Goal: Information Seeking & Learning: Learn about a topic

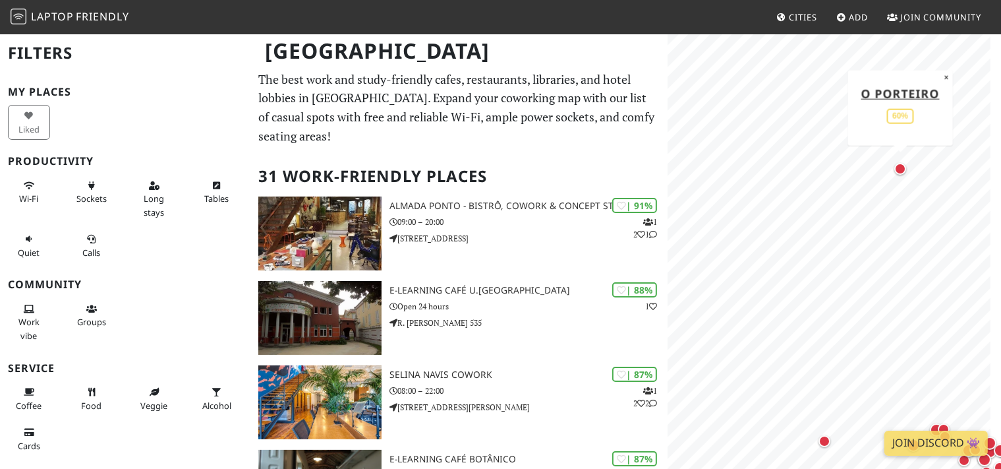
click at [900, 172] on div "Map marker" at bounding box center [900, 169] width 12 height 12
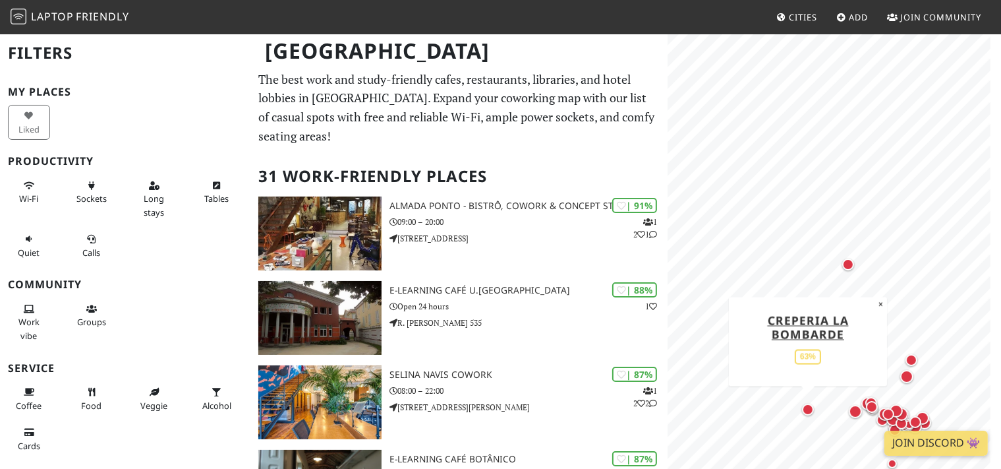
click at [807, 414] on div "Map marker" at bounding box center [808, 409] width 12 height 12
click at [152, 188] on icon at bounding box center [154, 186] width 11 height 9
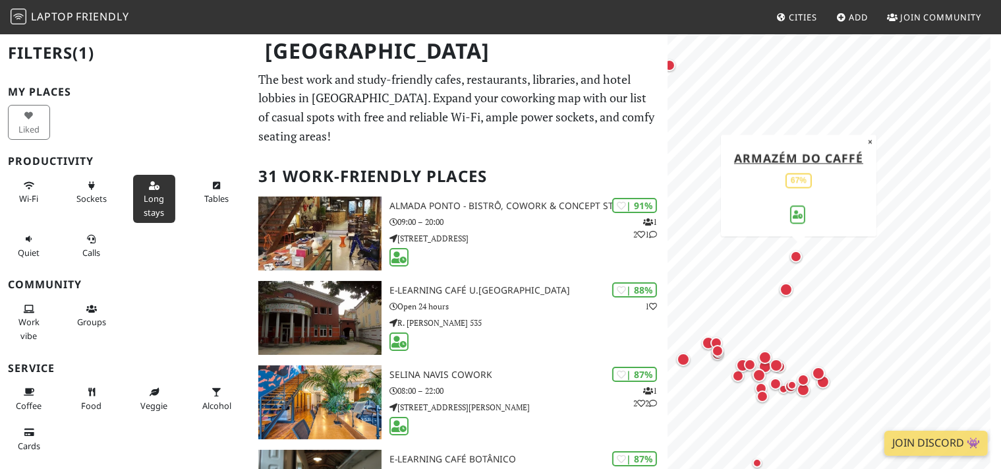
click at [796, 257] on div "Map marker" at bounding box center [796, 256] width 12 height 12
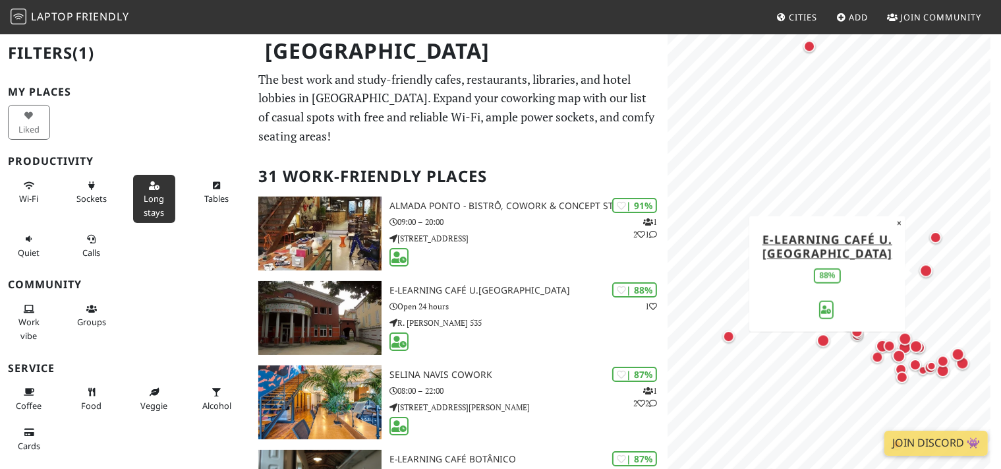
click at [841, 306] on div "MapLibre | Protomaps © OpenStreetMap e-learning Café U.Porto 88% ×" at bounding box center [834, 267] width 333 height 469
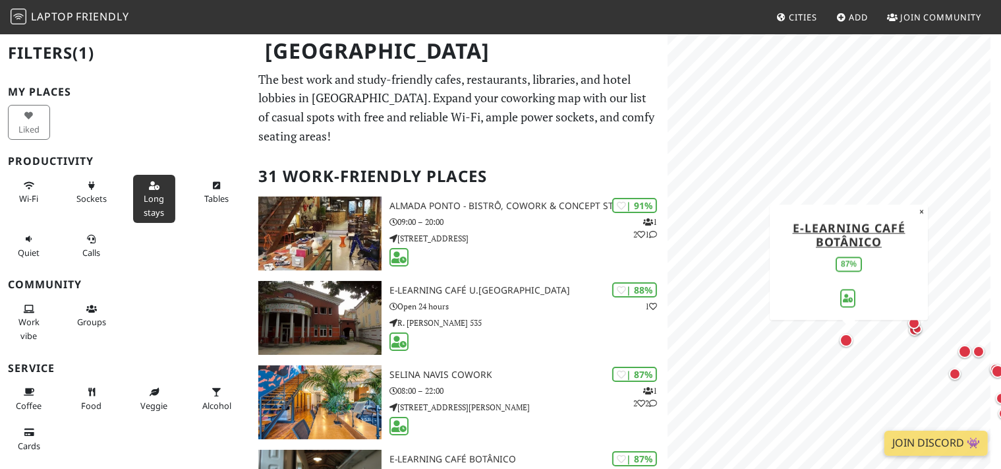
click at [848, 340] on div "Map marker" at bounding box center [846, 339] width 13 height 13
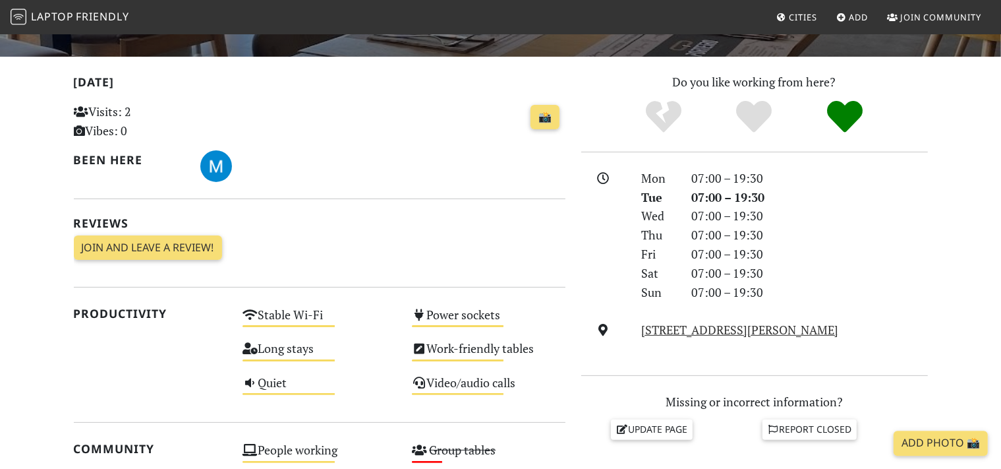
scroll to position [348, 0]
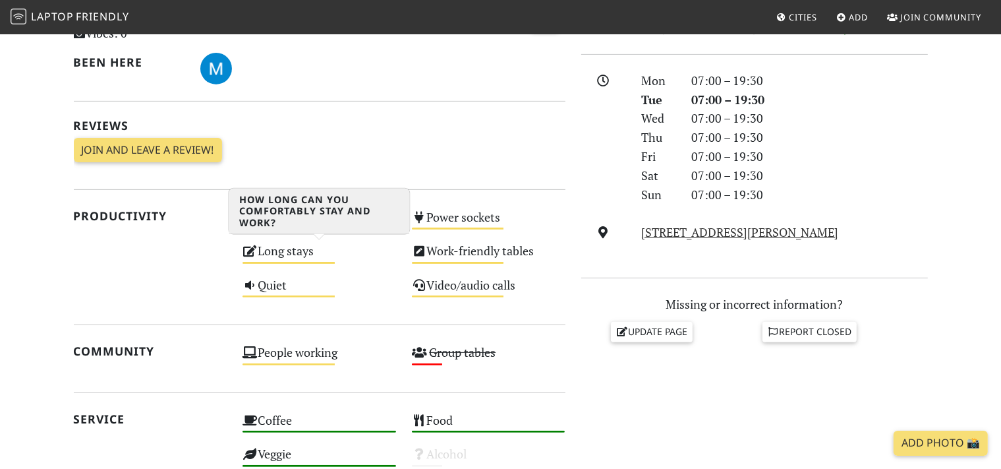
click at [291, 254] on div "Long stays Medium" at bounding box center [319, 257] width 169 height 34
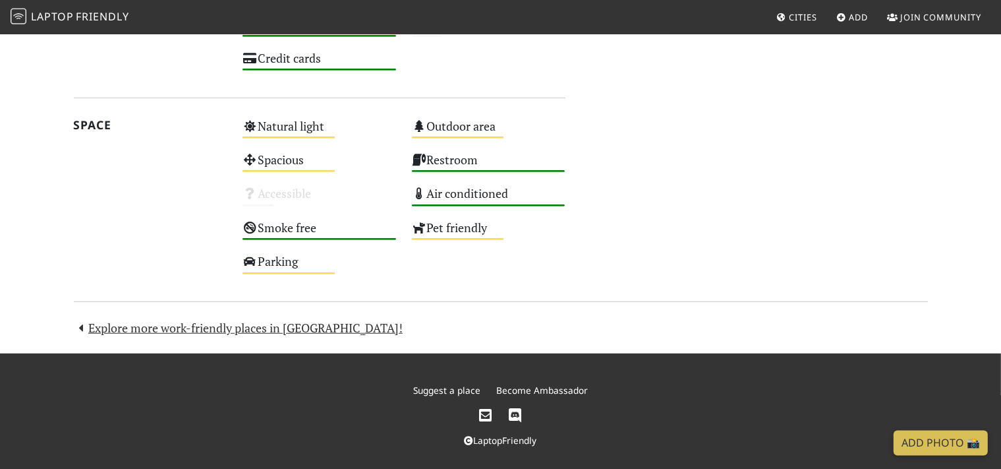
scroll to position [786, 0]
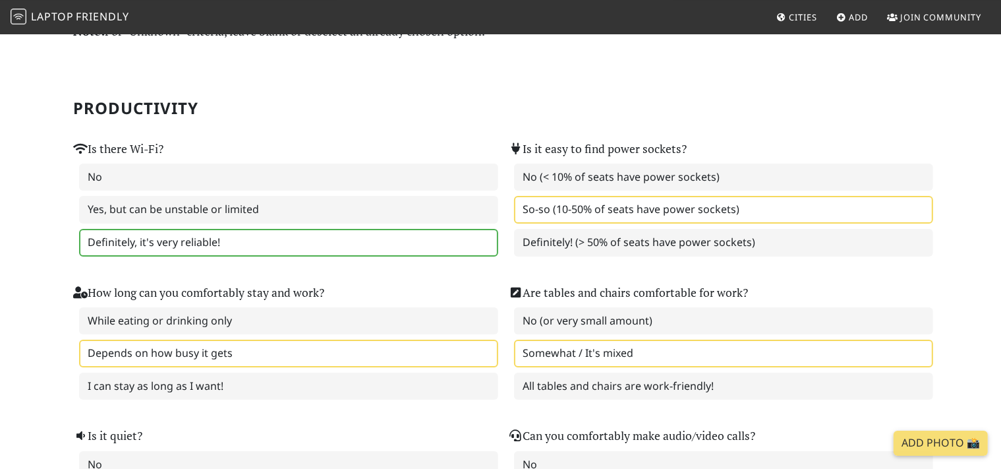
scroll to position [139, 0]
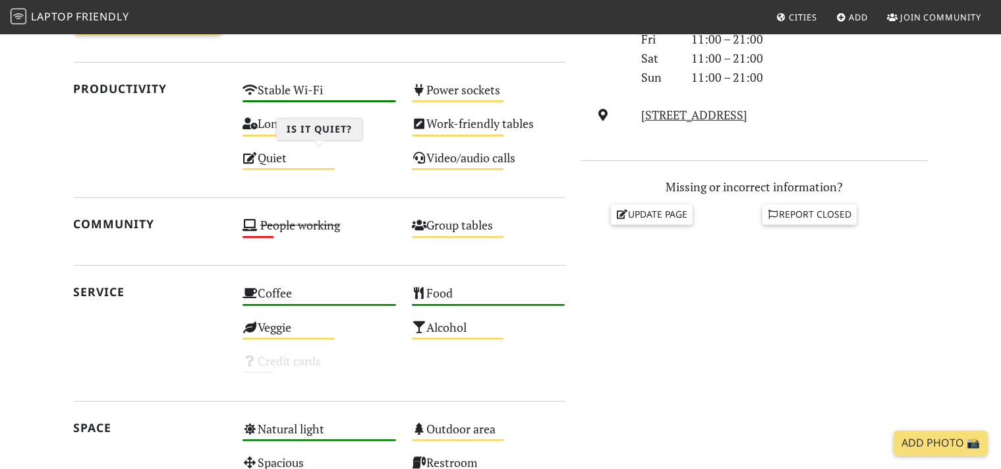
scroll to position [487, 0]
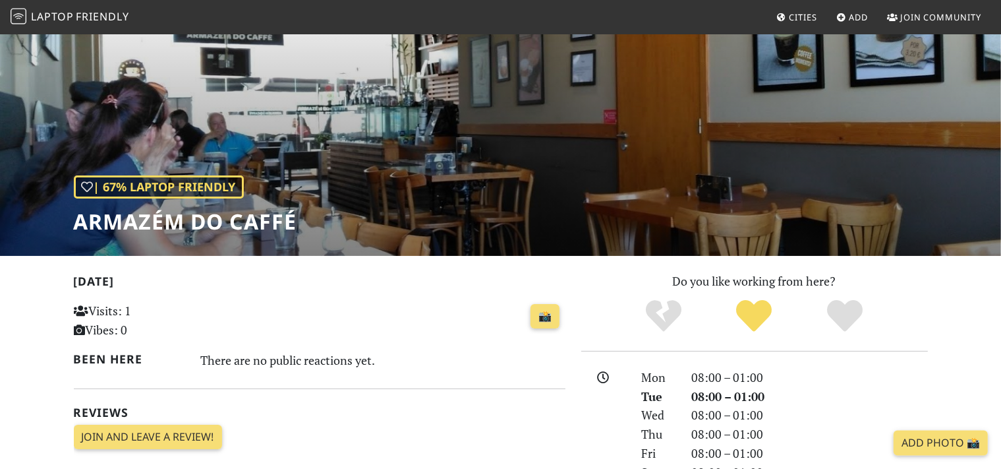
scroll to position [80, 0]
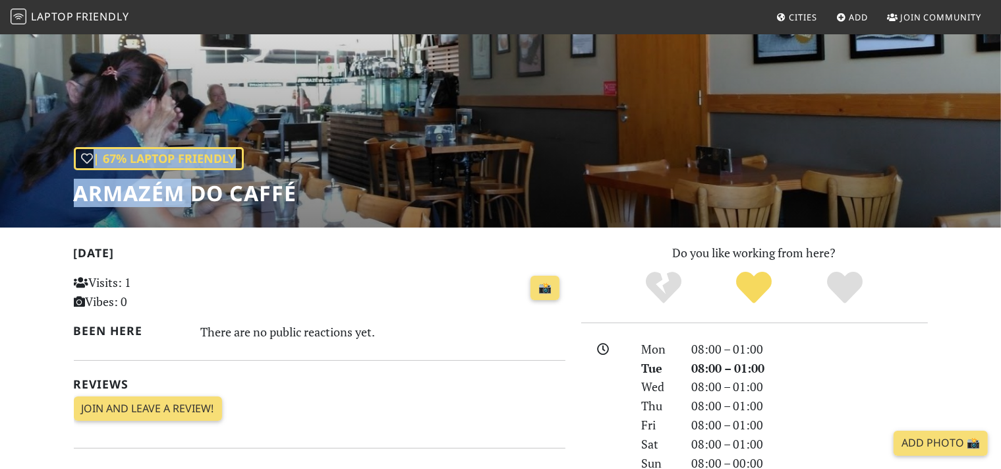
drag, startPoint x: 297, startPoint y: 197, endPoint x: 196, endPoint y: 194, distance: 101.5
click at [196, 194] on div "| 67% Laptop Friendly Armazém do Caffé" at bounding box center [500, 90] width 1001 height 274
click at [198, 194] on h1 "Armazém do Caffé" at bounding box center [185, 193] width 223 height 25
drag, startPoint x: 80, startPoint y: 191, endPoint x: 299, endPoint y: 192, distance: 218.8
click at [299, 192] on div "| 67% Laptop Friendly Armazém do Caffé" at bounding box center [500, 90] width 1001 height 274
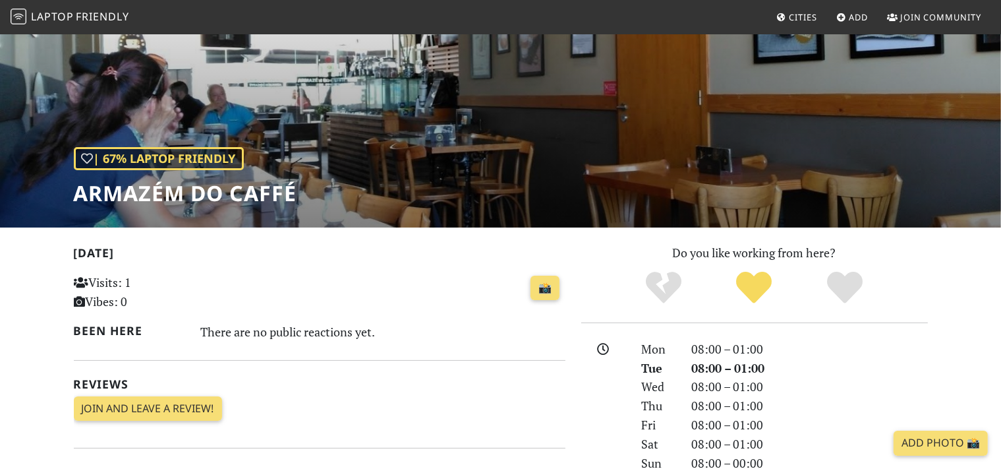
click at [292, 192] on h1 "Armazém do Caffé" at bounding box center [185, 193] width 223 height 25
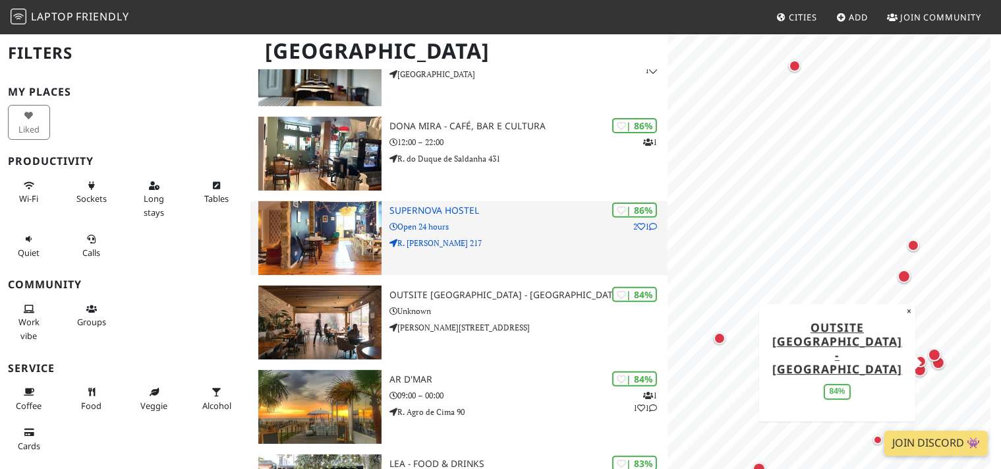
scroll to position [556, 0]
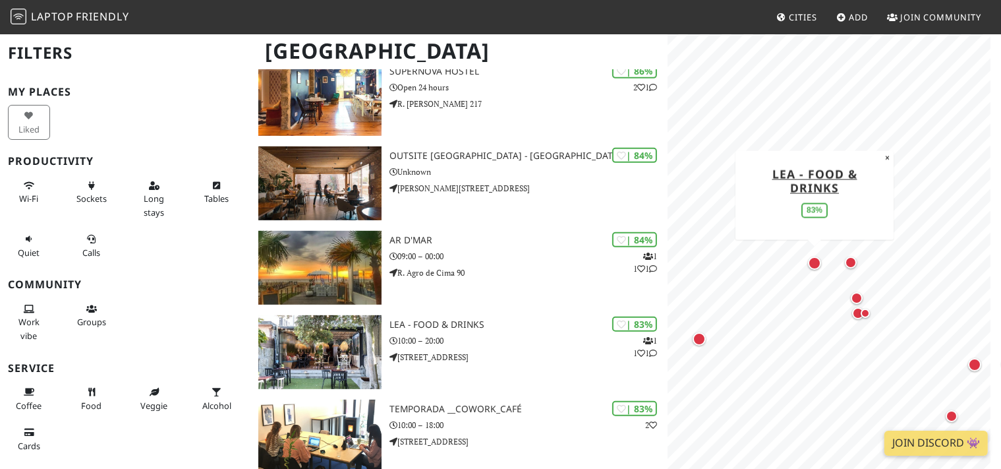
click at [819, 267] on div "Map marker" at bounding box center [814, 262] width 13 height 13
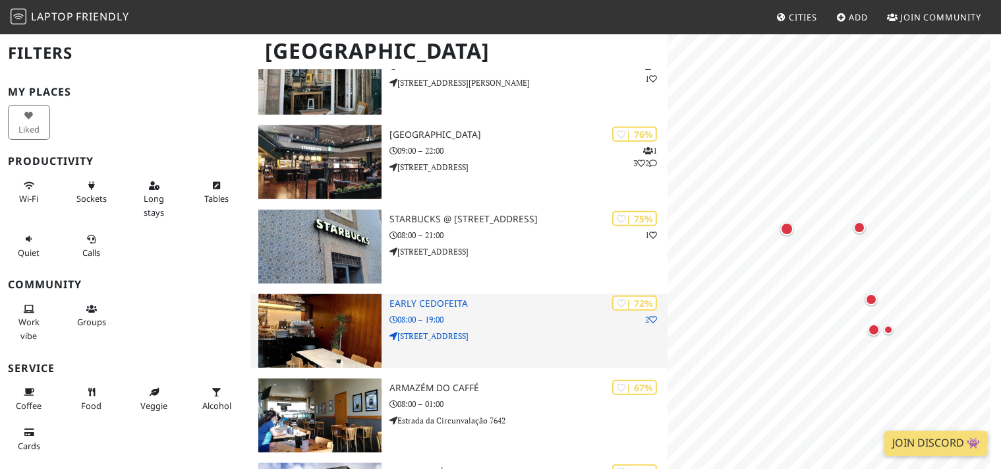
scroll to position [0, 0]
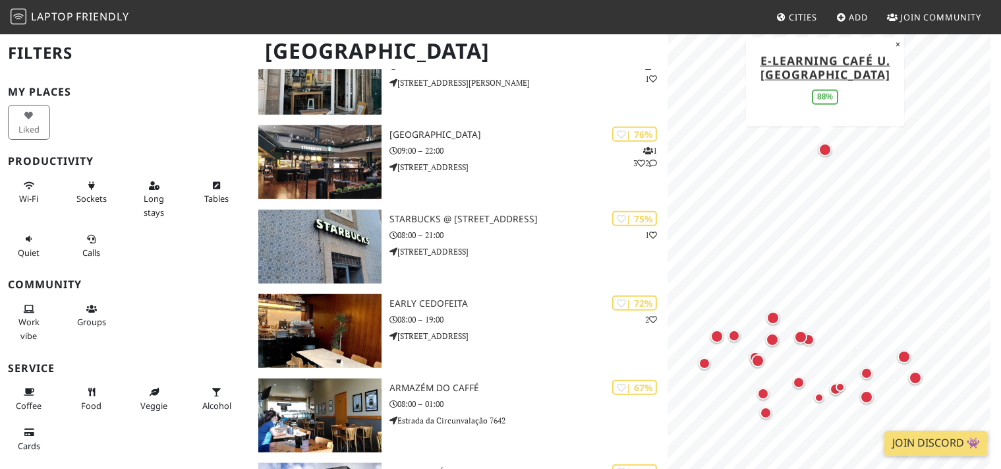
click at [820, 149] on div "Map marker" at bounding box center [825, 149] width 13 height 13
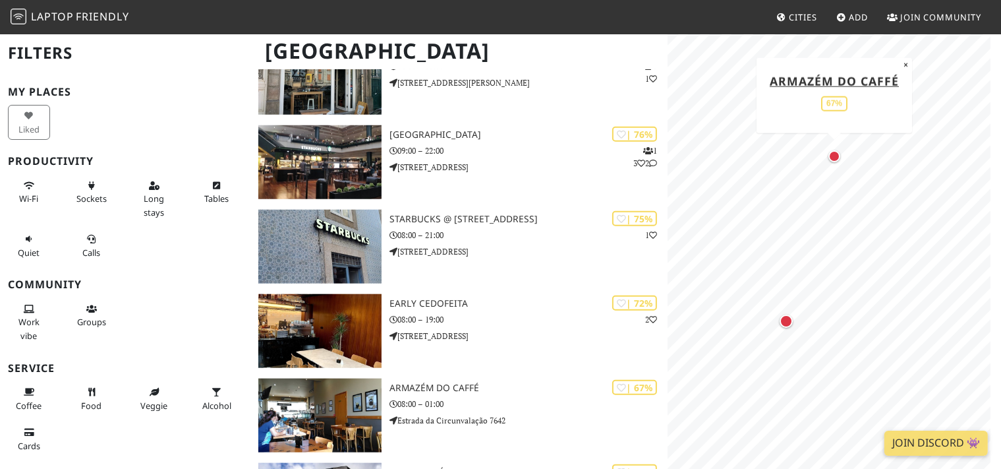
click at [837, 157] on div "Map marker" at bounding box center [834, 156] width 12 height 12
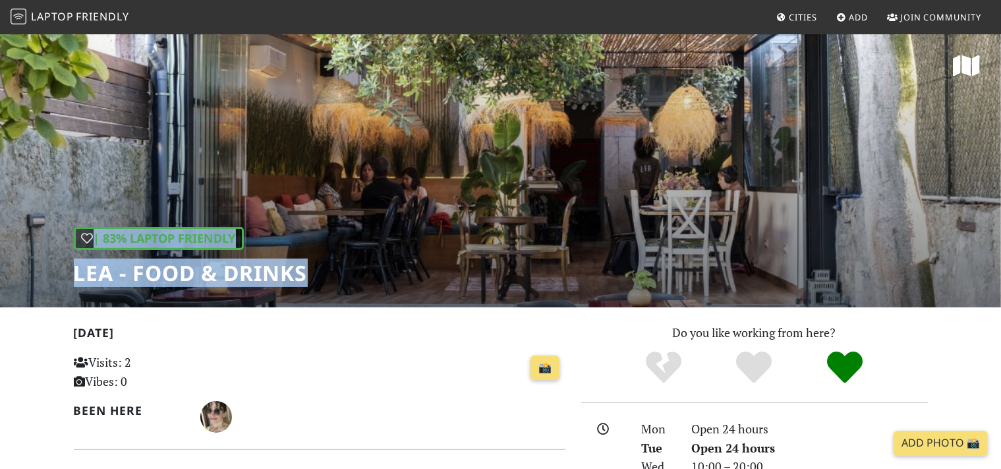
drag, startPoint x: 306, startPoint y: 276, endPoint x: 72, endPoint y: 273, distance: 234.0
click at [72, 273] on div "| 83% Laptop Friendly LEA - Food & Drinks" at bounding box center [500, 170] width 1001 height 274
click at [78, 276] on h1 "LEA - Food & Drinks" at bounding box center [191, 272] width 234 height 25
drag, startPoint x: 78, startPoint y: 275, endPoint x: 307, endPoint y: 277, distance: 229.3
click at [307, 277] on h1 "LEA - Food & Drinks" at bounding box center [191, 272] width 234 height 25
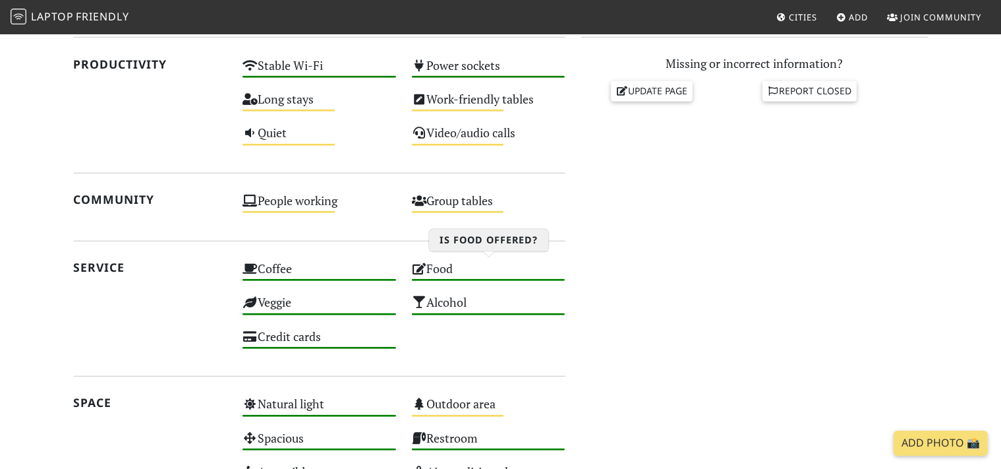
scroll to position [487, 0]
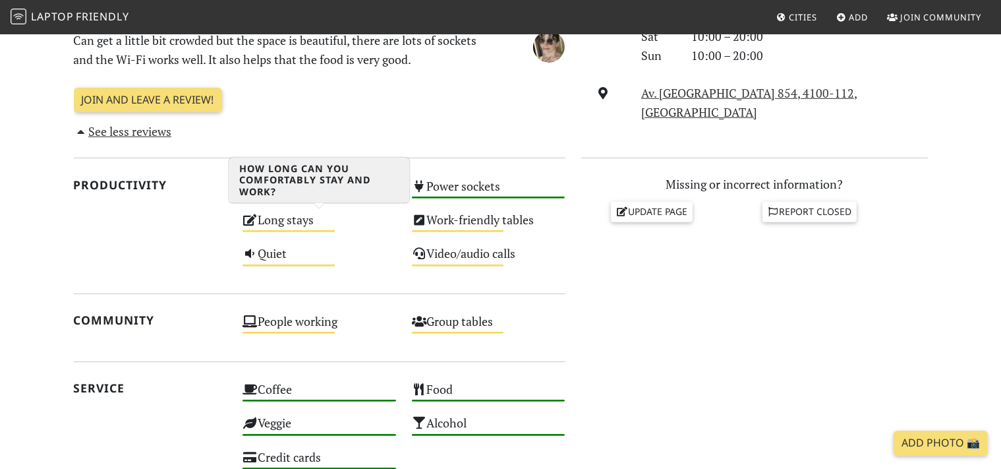
click at [338, 227] on div "Long stays Medium" at bounding box center [319, 226] width 169 height 34
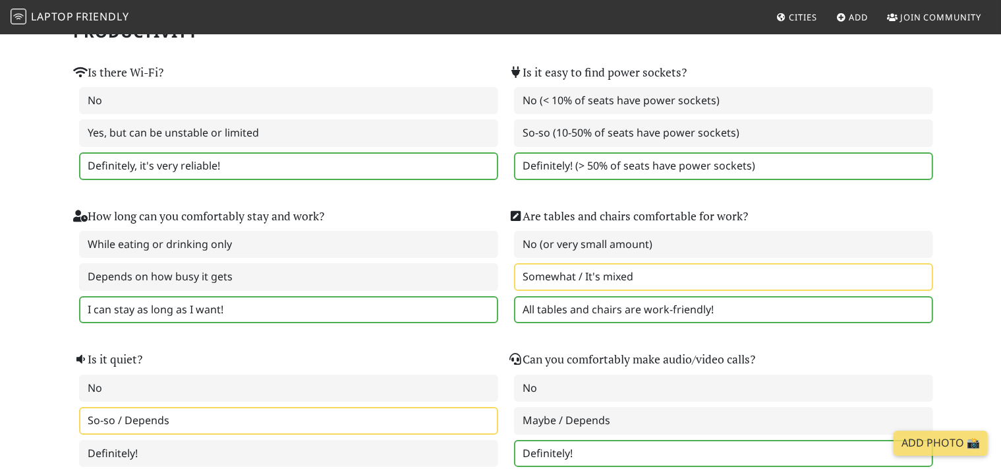
scroll to position [69, 0]
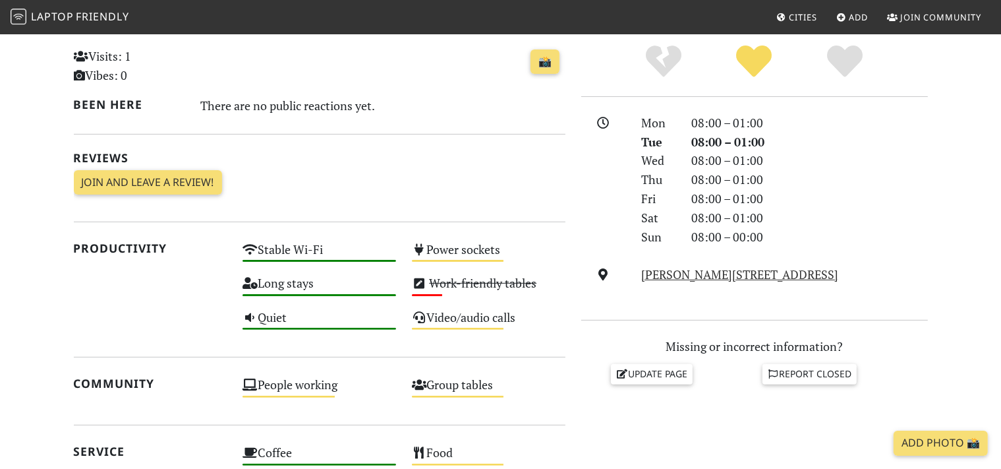
scroll to position [417, 0]
